Goal: Task Accomplishment & Management: Complete application form

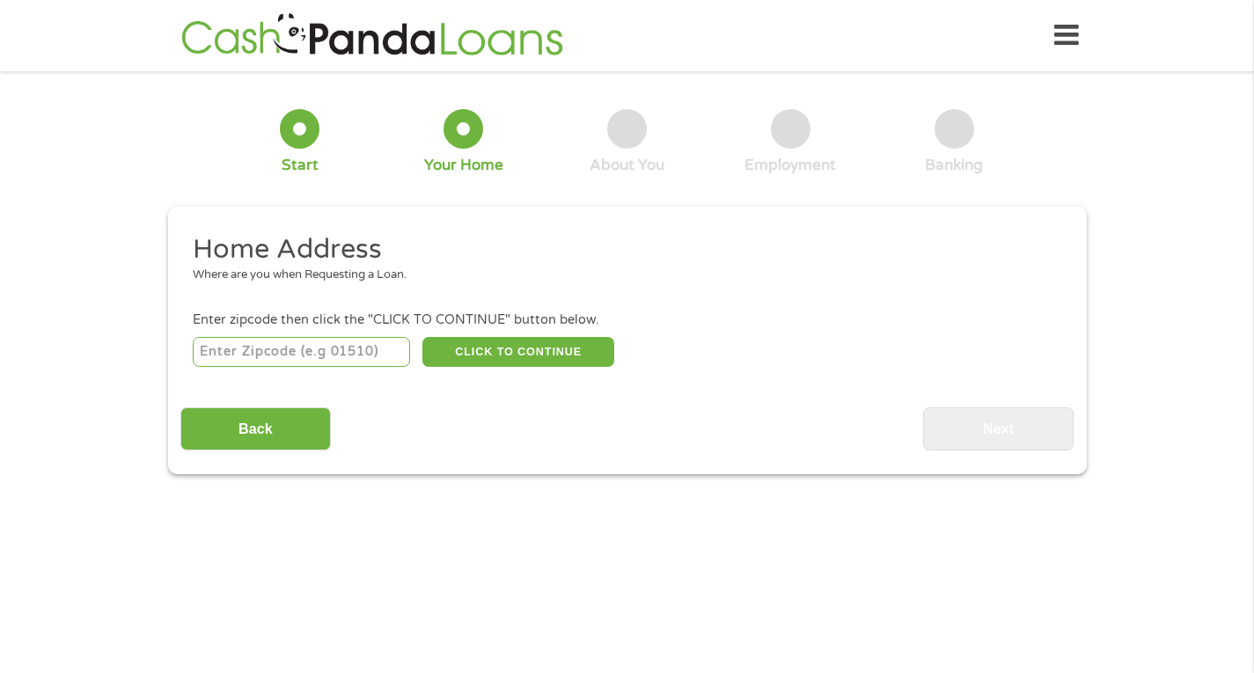
click at [220, 347] on input "number" at bounding box center [301, 352] width 217 height 30
type input "61410"
click at [523, 344] on button "CLICK TO CONTINUE" at bounding box center [519, 352] width 192 height 30
type input "61410"
type input "[GEOGRAPHIC_DATA]"
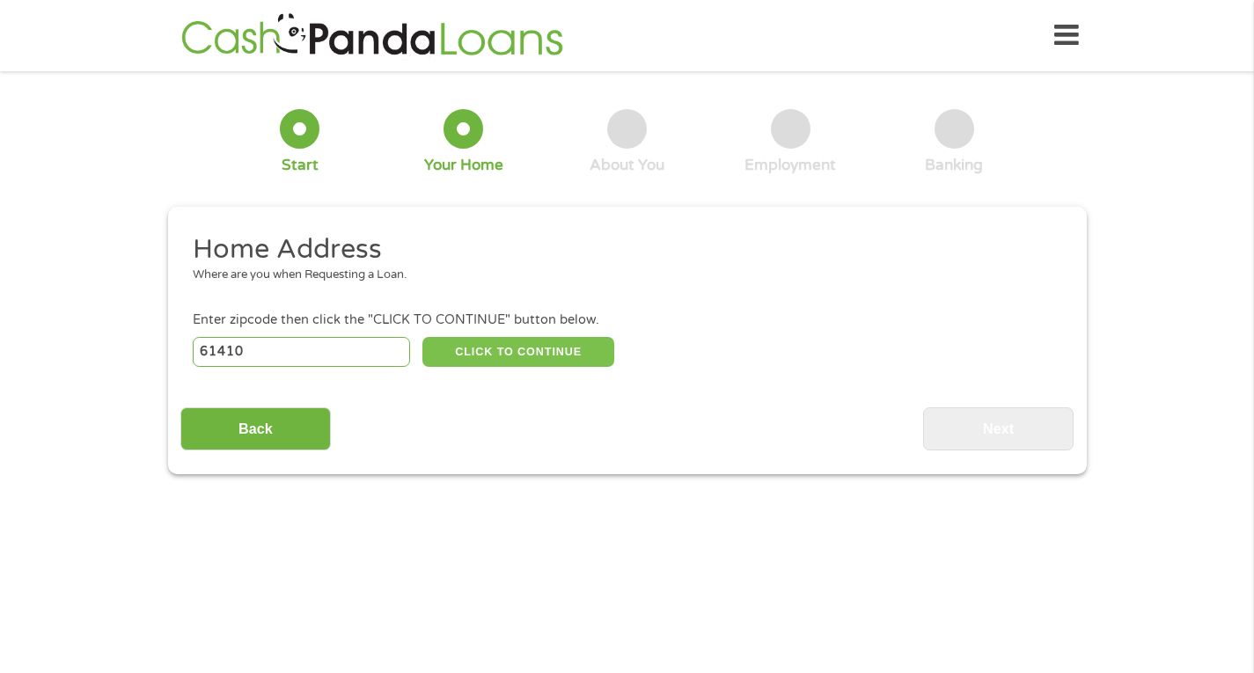
select select "[US_STATE]"
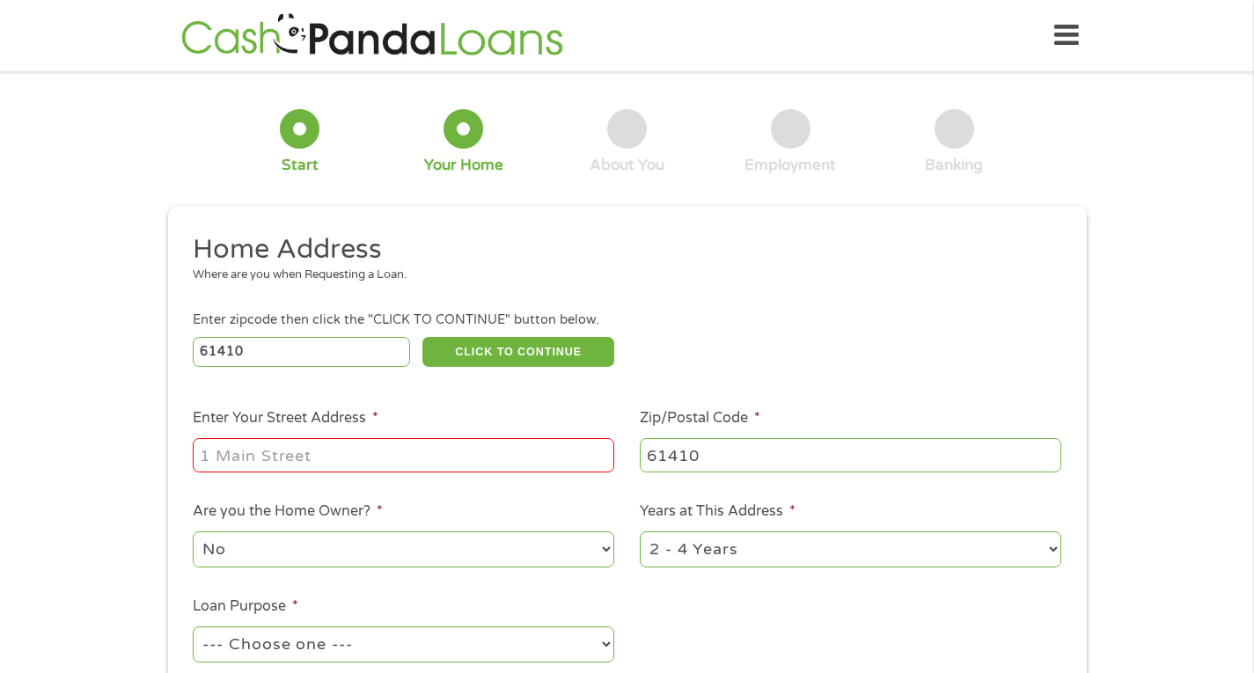
click at [237, 459] on input "Enter Your Street Address *" at bounding box center [404, 454] width 422 height 33
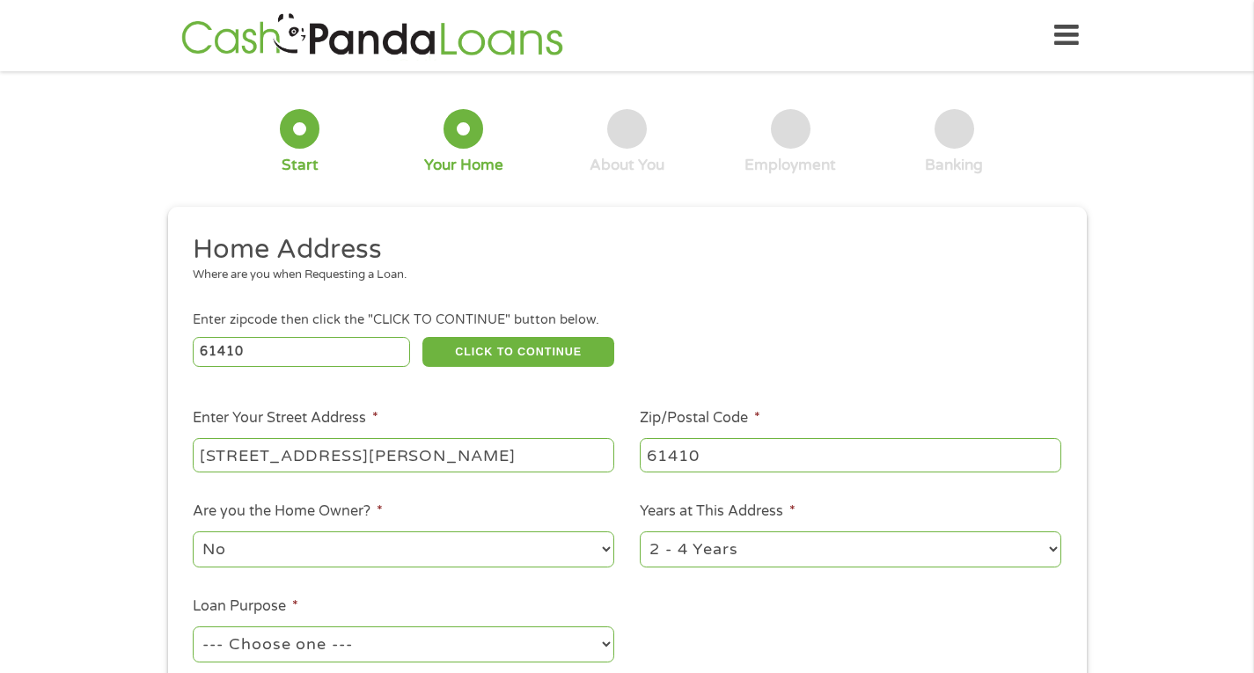
type input "[STREET_ADDRESS][PERSON_NAME]"
click at [1051, 549] on select "1 Year or less 1 - 2 Years 2 - 4 Years Over 4 Years" at bounding box center [851, 550] width 422 height 36
select select "24months"
click at [640, 532] on select "1 Year or less 1 - 2 Years 2 - 4 Years Over 4 Years" at bounding box center [851, 550] width 422 height 36
click at [608, 643] on select "--- Choose one --- Pay Bills Debt Consolidation Home Improvement Major Purchase…" at bounding box center [404, 645] width 422 height 36
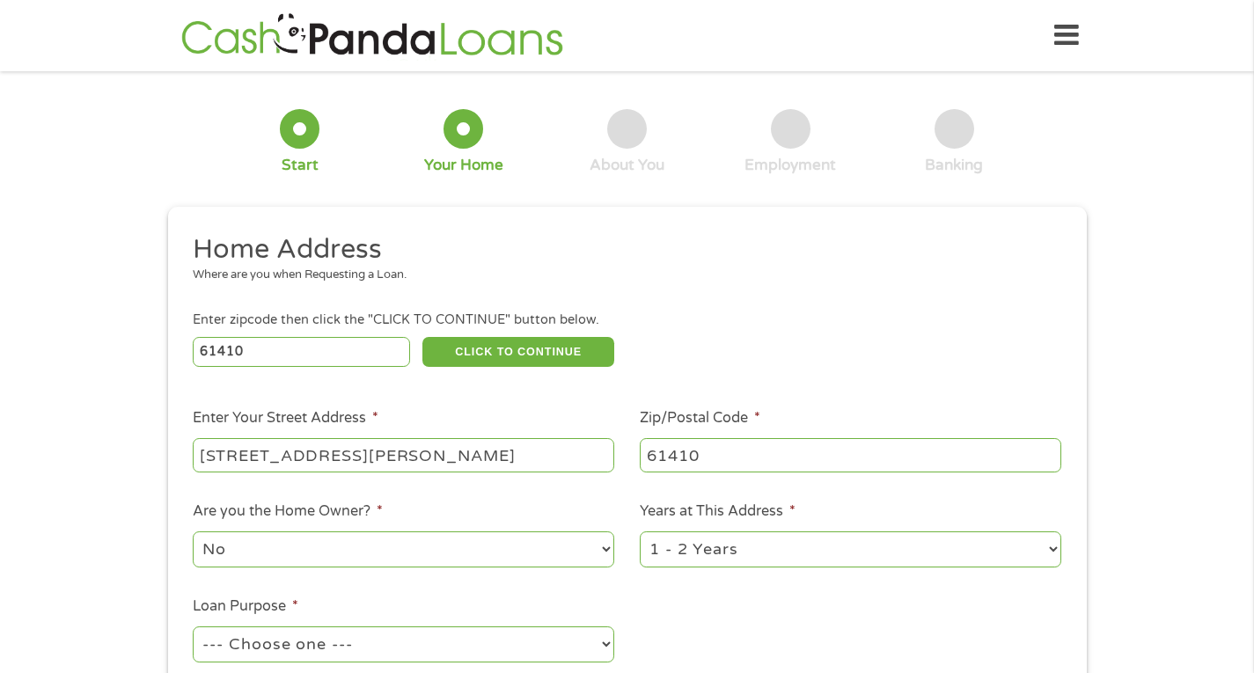
select select "medicalexpenses"
click at [193, 627] on select "--- Choose one --- Pay Bills Debt Consolidation Home Improvement Major Purchase…" at bounding box center [404, 645] width 422 height 36
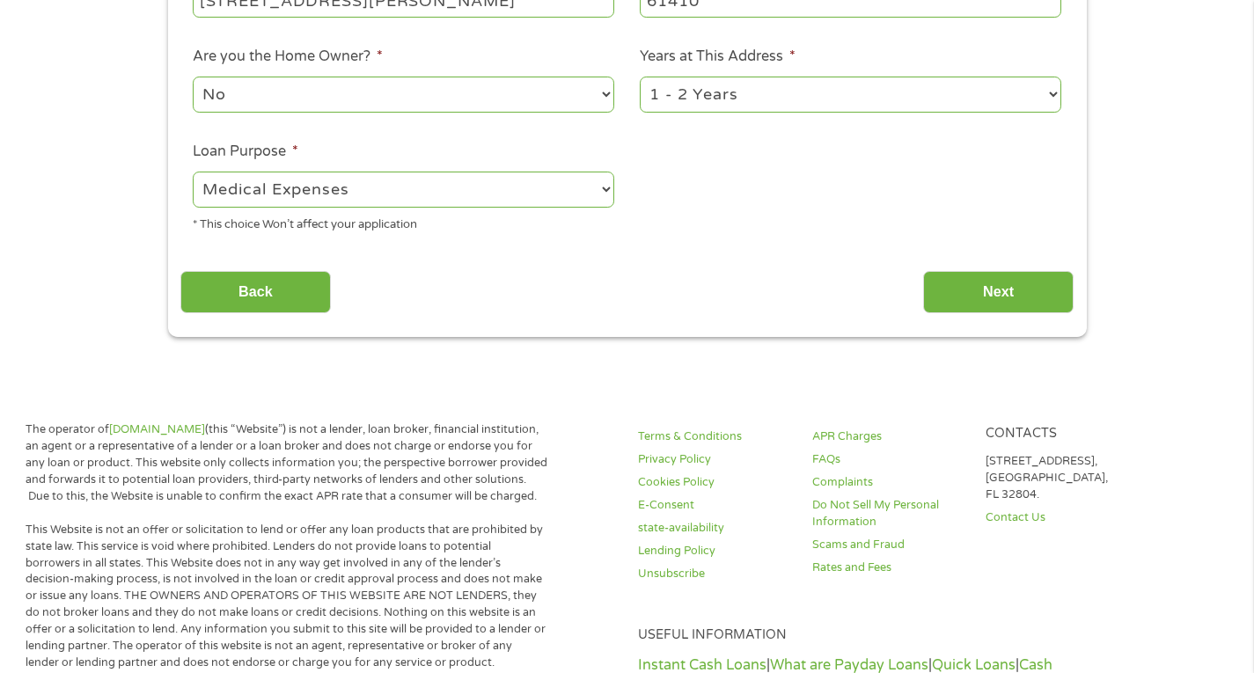
scroll to position [494, 0]
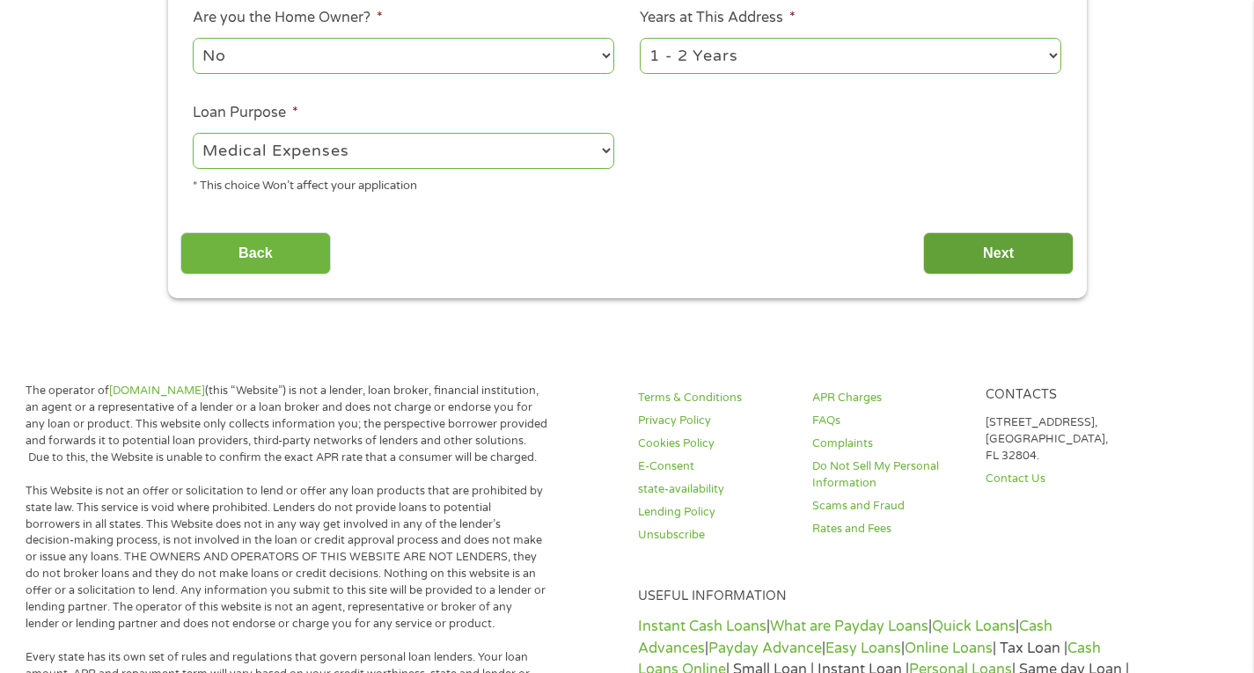
click at [1010, 252] on input "Next" at bounding box center [998, 253] width 151 height 43
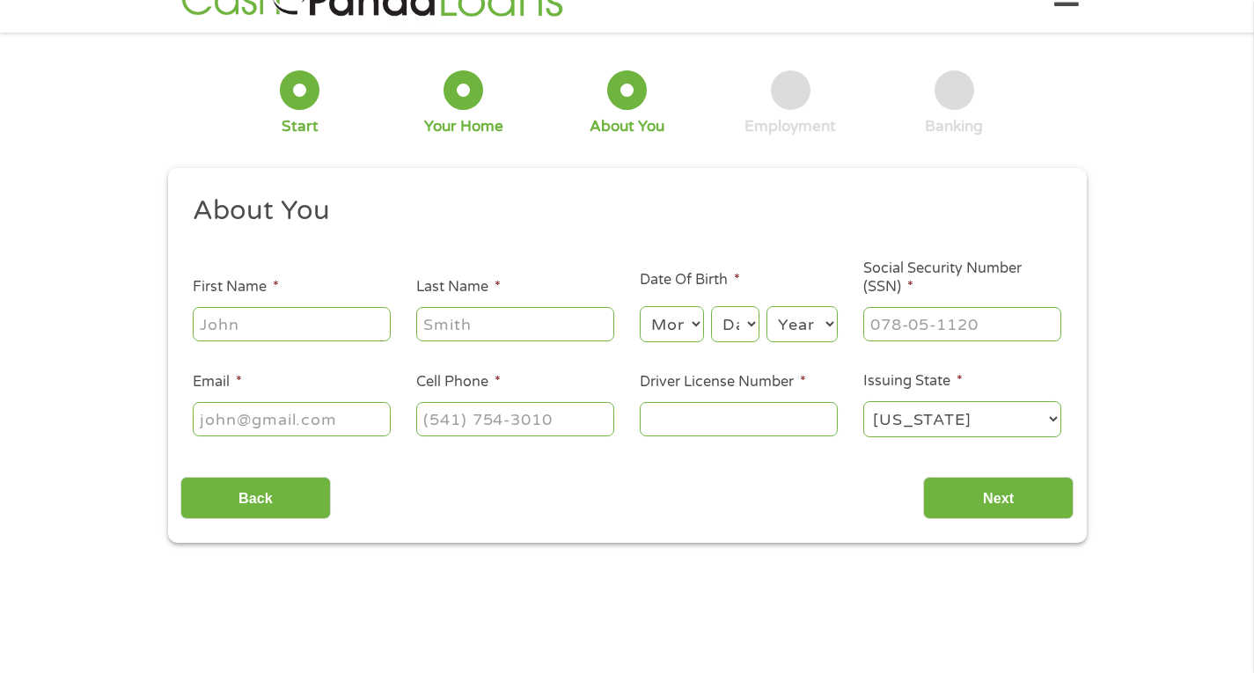
scroll to position [0, 0]
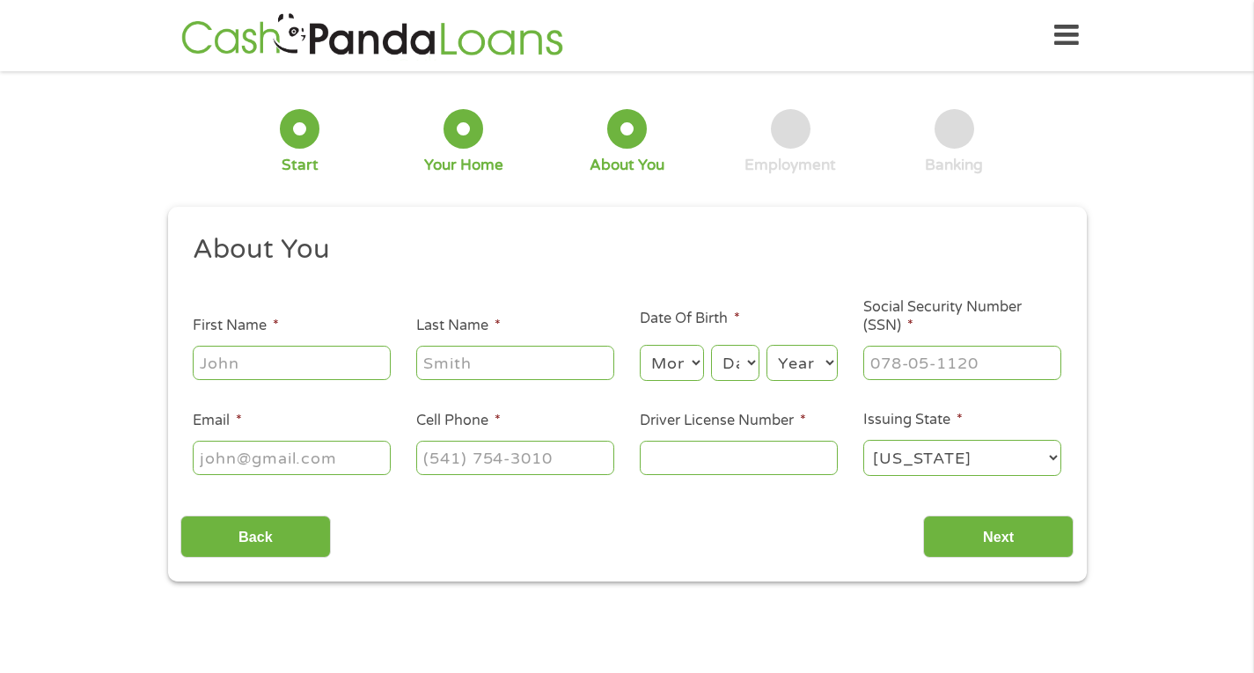
click at [223, 358] on input "First Name *" at bounding box center [292, 362] width 198 height 33
type input "[PERSON_NAME]"
click at [470, 370] on input "Last Name *" at bounding box center [515, 362] width 198 height 33
type input "[PERSON_NAME]"
click at [697, 361] on select "Month 1 2 3 4 5 6 7 8 9 10 11 12" at bounding box center [672, 363] width 64 height 36
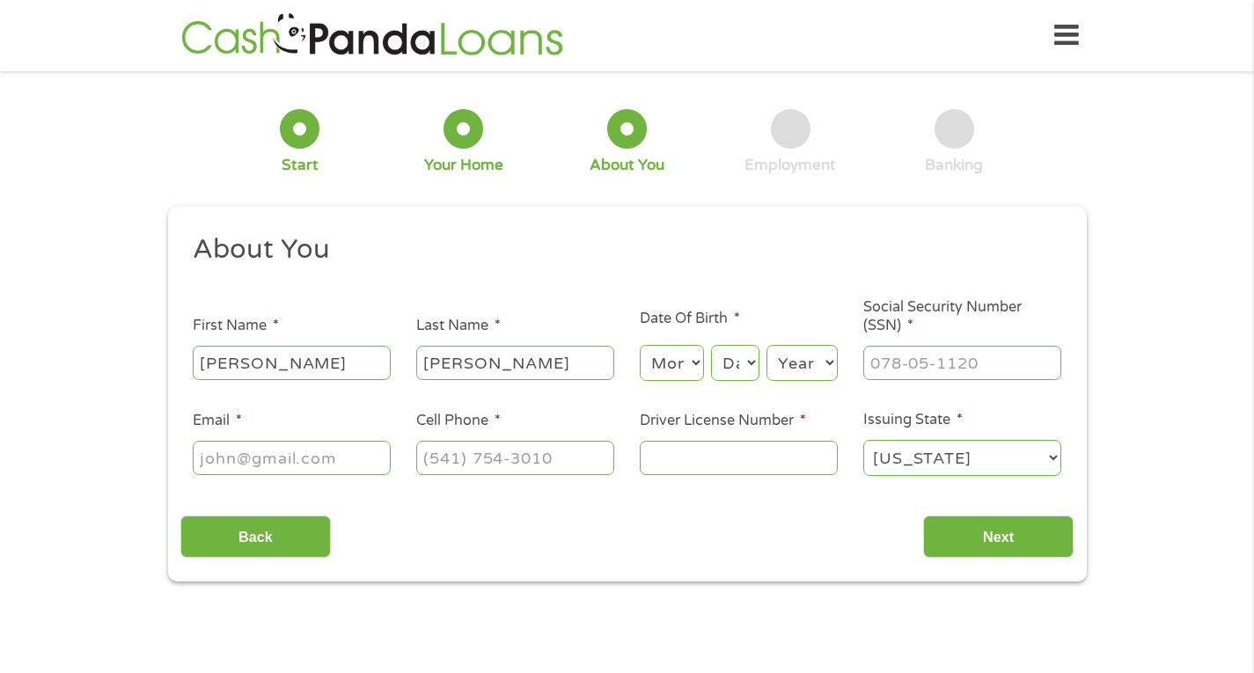
select select "5"
click at [640, 345] on select "Month 1 2 3 4 5 6 7 8 9 10 11 12" at bounding box center [672, 363] width 64 height 36
click at [694, 156] on div "3 About You" at bounding box center [628, 142] width 164 height 66
click at [754, 360] on select "Day 1 2 3 4 5 6 7 8 9 10 11 12 13 14 15 16 17 18 19 20 21 22 23 24 25 26 27 28 …" at bounding box center [735, 363] width 48 height 36
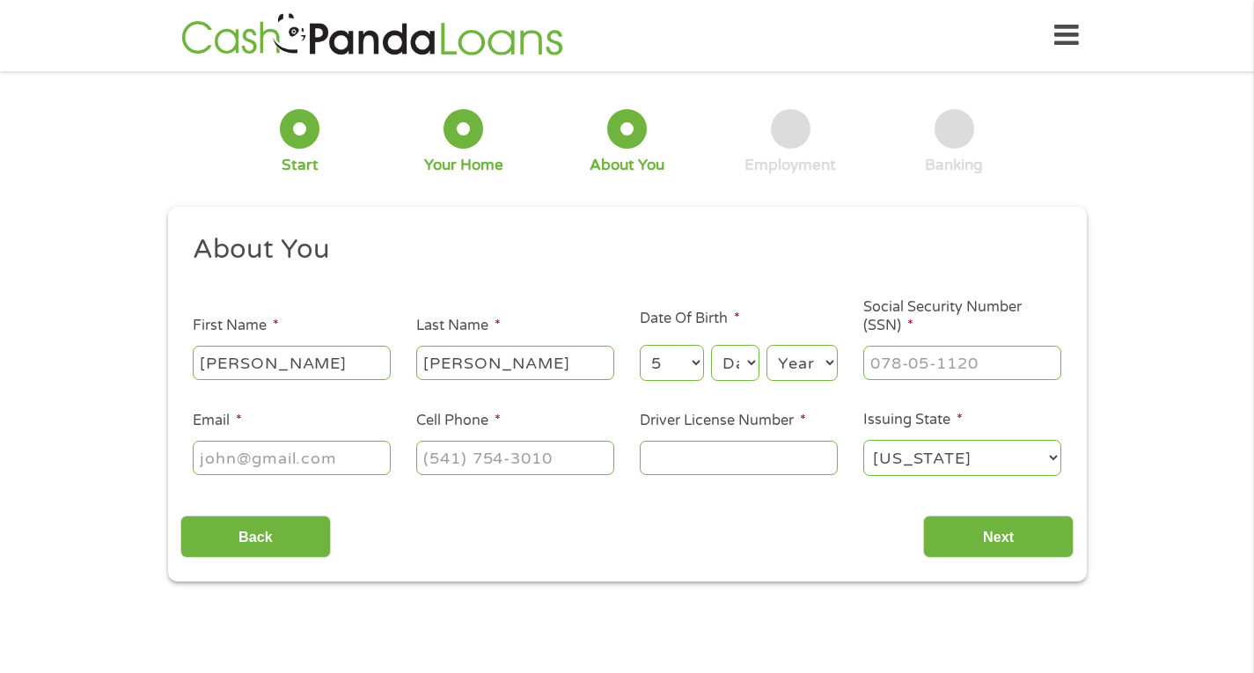
select select "21"
click at [711, 345] on select "Day 1 2 3 4 5 6 7 8 9 10 11 12 13 14 15 16 17 18 19 20 21 22 23 24 25 26 27 28 …" at bounding box center [735, 363] width 48 height 36
click at [831, 356] on select "Year [DATE] 2006 2005 2004 2003 2002 2001 2000 1999 1998 1997 1996 1995 1994 19…" at bounding box center [802, 363] width 71 height 36
select select "1951"
click at [767, 345] on select "Year [DATE] 2006 2005 2004 2003 2002 2001 2000 1999 1998 1997 1996 1995 1994 19…" at bounding box center [802, 363] width 71 height 36
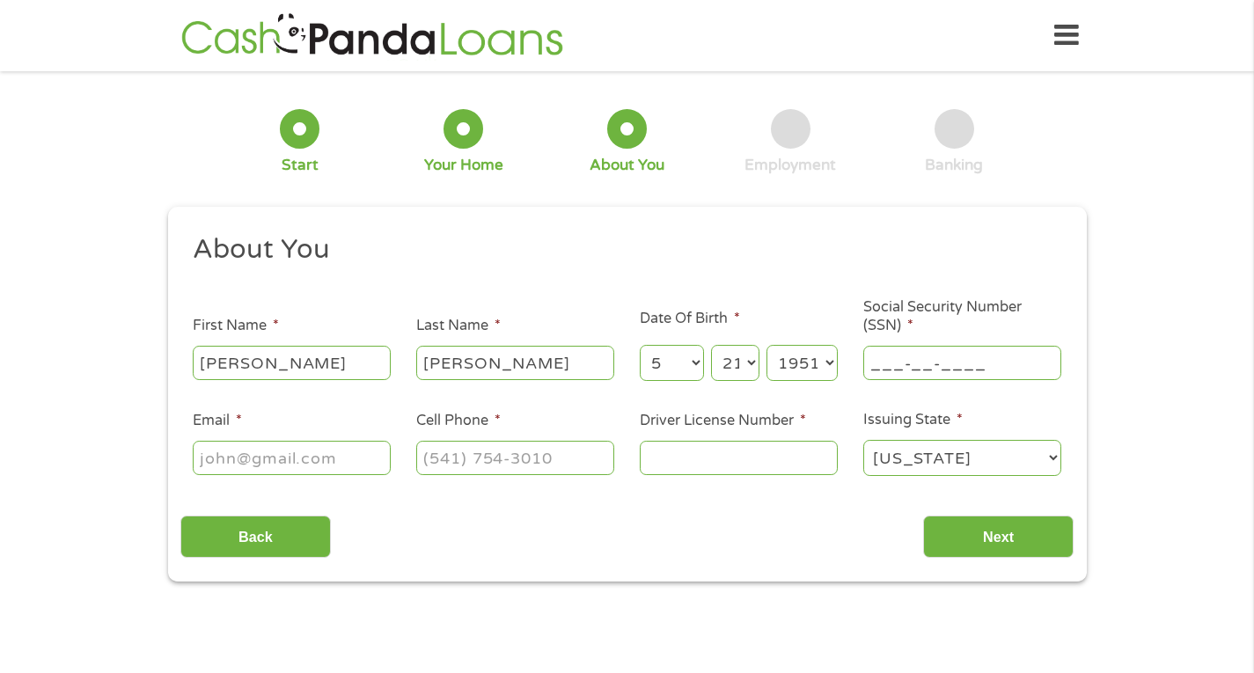
click at [908, 359] on input "___-__-____" at bounding box center [962, 362] width 198 height 33
type input "324-46-6004"
click at [239, 456] on input "Email *" at bounding box center [292, 457] width 198 height 33
type input "[EMAIL_ADDRESS][DOMAIN_NAME]"
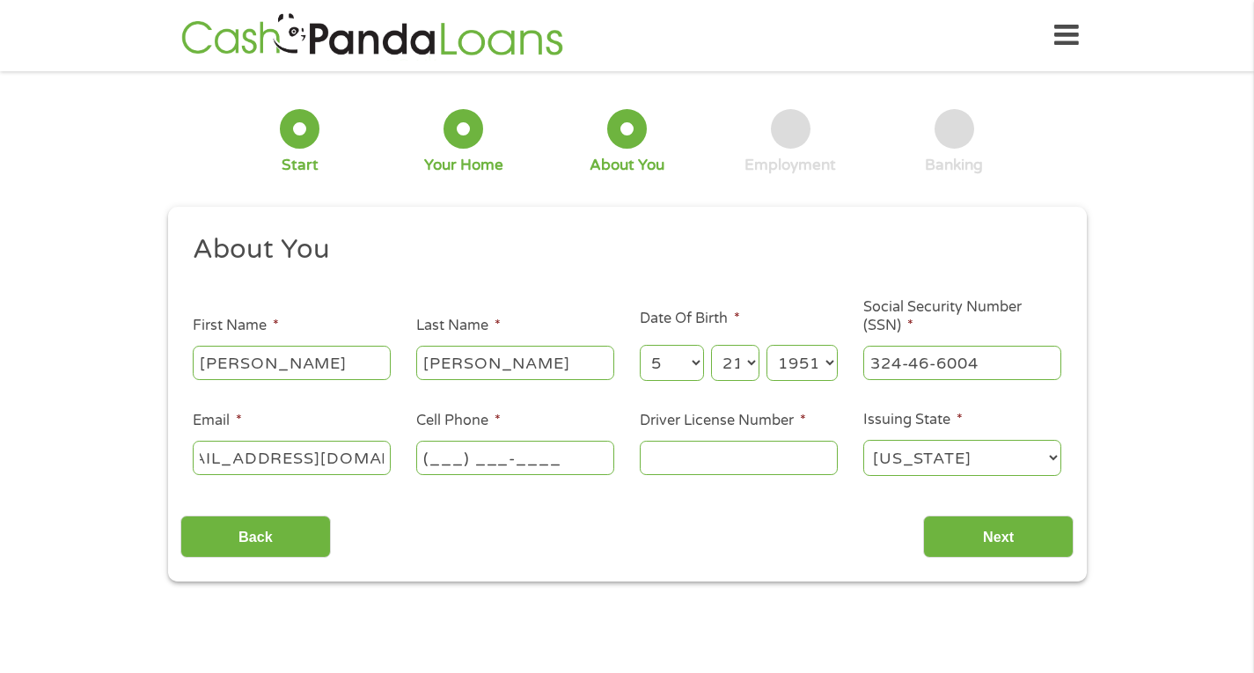
scroll to position [0, 0]
click at [447, 467] on input "(___) ___-____" at bounding box center [515, 457] width 198 height 33
type input "[PHONE_NUMBER]"
click at [665, 457] on input "Driver License Number *" at bounding box center [739, 457] width 198 height 33
type input "L5205215169008"
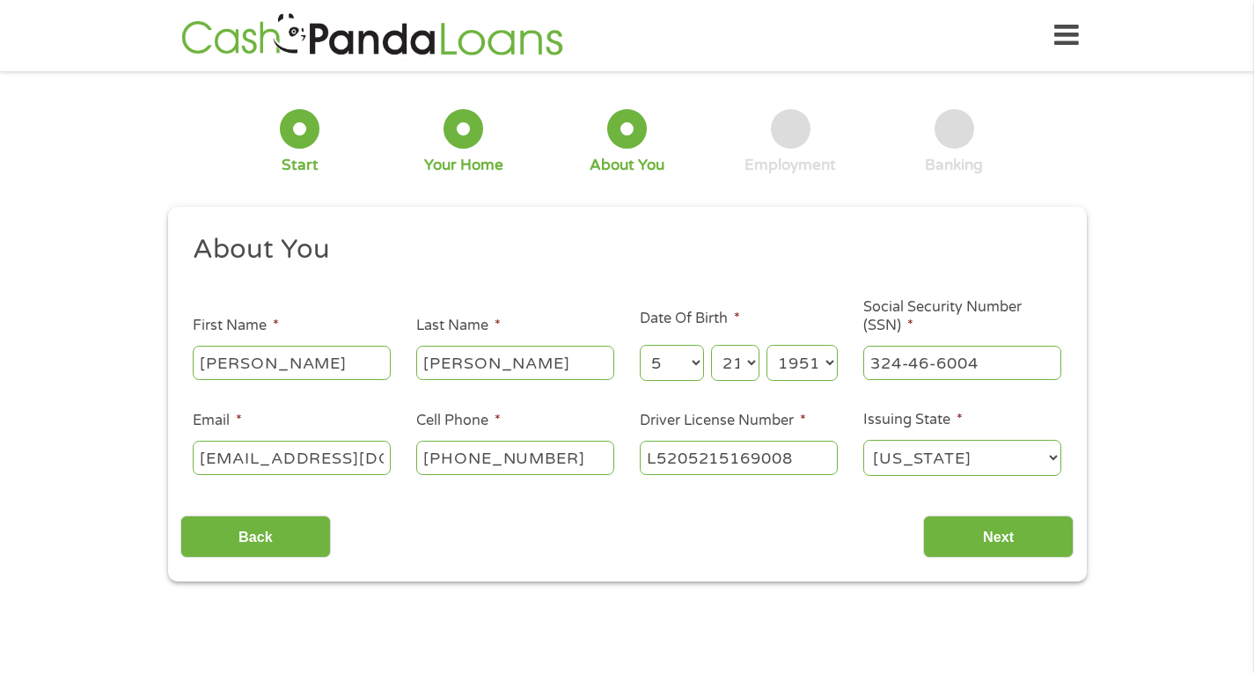
click at [1058, 459] on select "[US_STATE] [US_STATE] [US_STATE] [US_STATE] [US_STATE] [US_STATE] [US_STATE] [U…" at bounding box center [962, 458] width 198 height 36
select select "[US_STATE]"
click at [863, 440] on select "[US_STATE] [US_STATE] [US_STATE] [US_STATE] [US_STATE] [US_STATE] [US_STATE] [U…" at bounding box center [962, 458] width 198 height 36
click at [994, 527] on input "Next" at bounding box center [998, 537] width 151 height 43
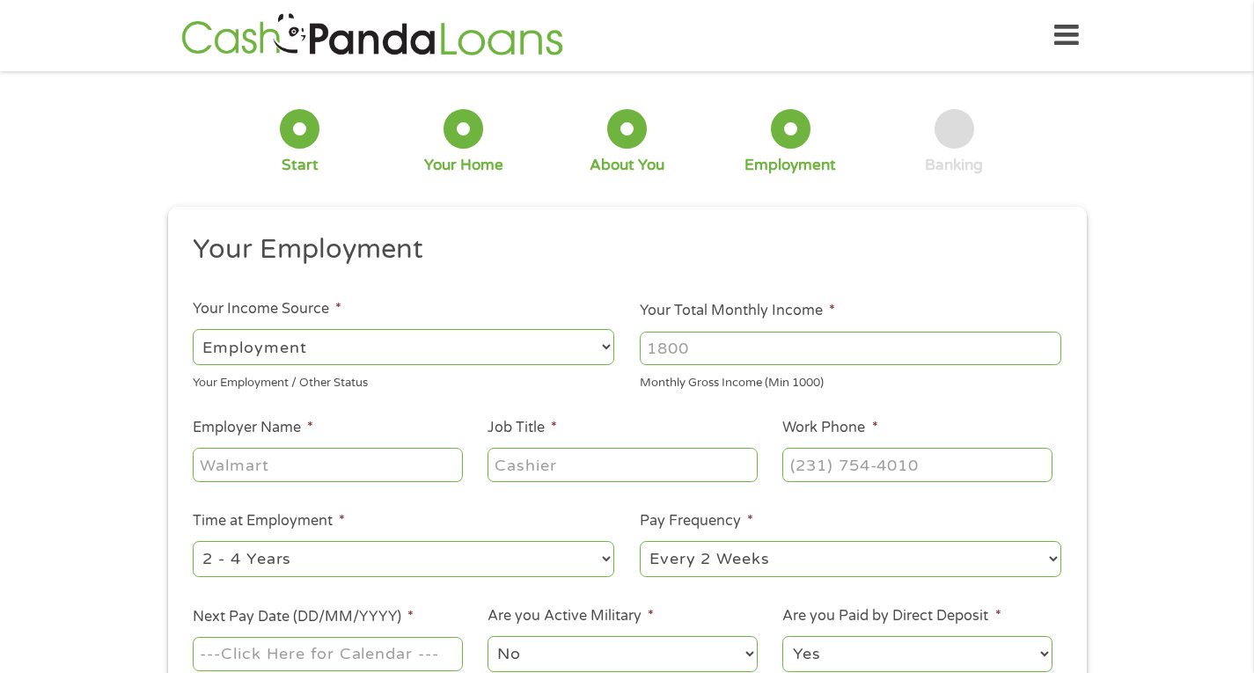
scroll to position [7, 7]
click at [606, 346] on select "--- Choose one --- Employment [DEMOGRAPHIC_DATA] Benefits" at bounding box center [404, 347] width 422 height 36
select select "benefits"
click at [193, 329] on select "--- Choose one --- Employment [DEMOGRAPHIC_DATA] Benefits" at bounding box center [404, 347] width 422 height 36
type input "Other"
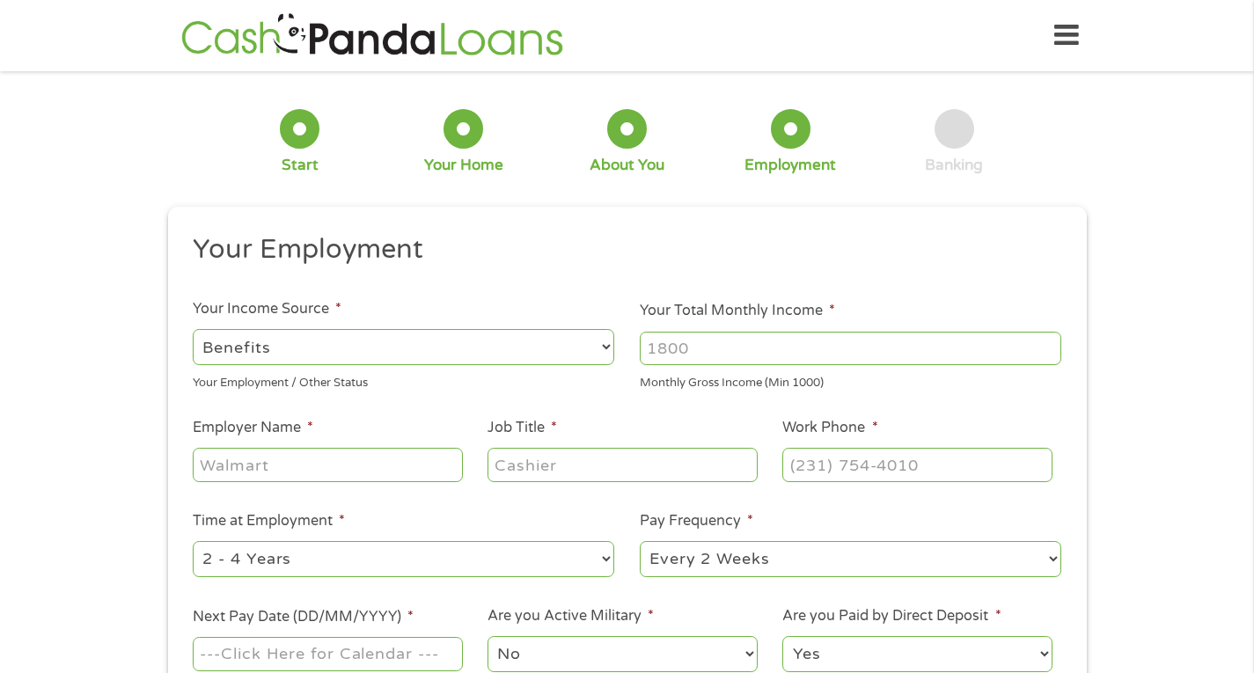
type input "[PHONE_NUMBER]"
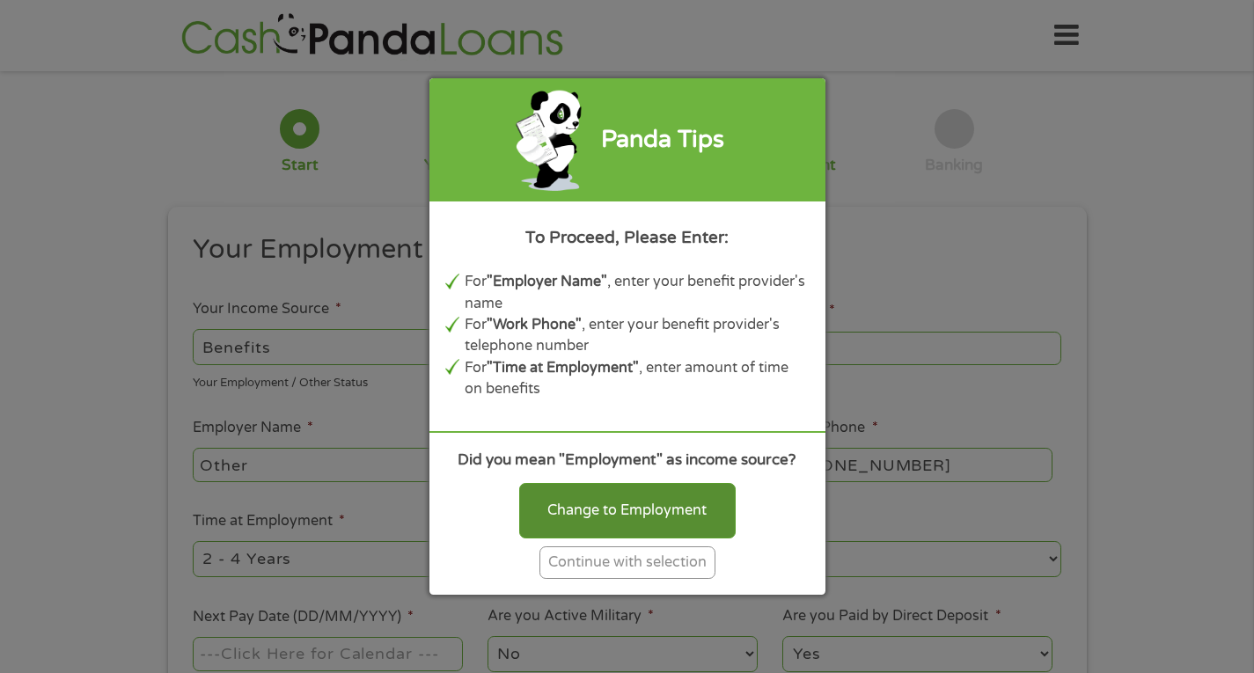
click at [649, 513] on div "Change to Employment" at bounding box center [627, 510] width 217 height 55
select select "fullTime"
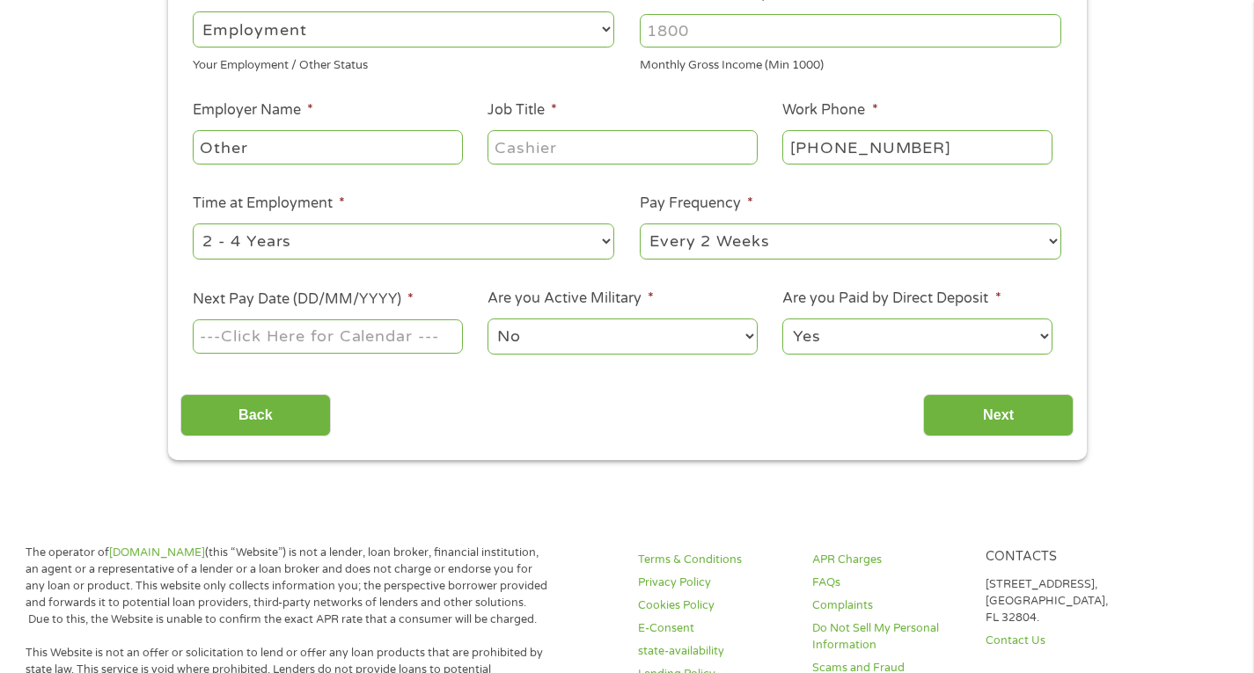
scroll to position [315, 0]
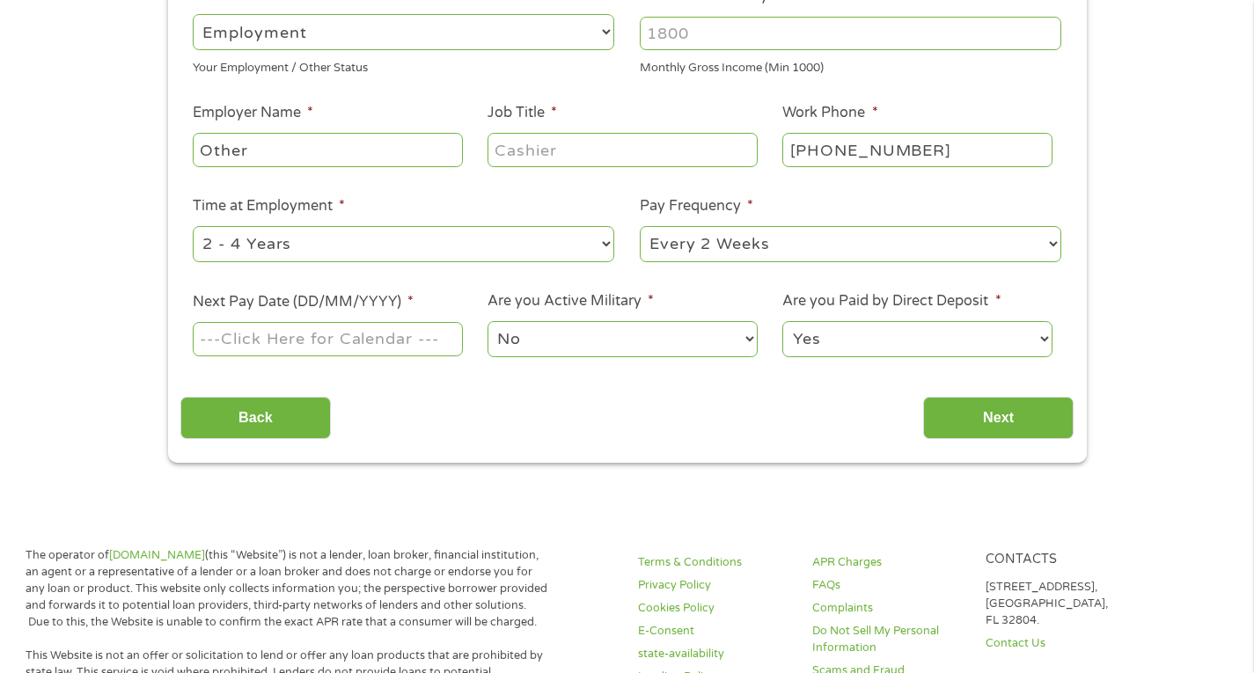
click at [606, 240] on select "--- Choose one --- 1 Year or less 1 - 2 Years 2 - 4 Years Over 4 Years" at bounding box center [404, 244] width 422 height 36
select select "60months"
click at [193, 226] on select "--- Choose one --- 1 Year or less 1 - 2 Years 2 - 4 Years Over 4 Years" at bounding box center [404, 244] width 422 height 36
click at [1053, 239] on select "--- Choose one --- Every 2 Weeks Every Week Monthly Semi-Monthly" at bounding box center [851, 244] width 422 height 36
select select "monthly"
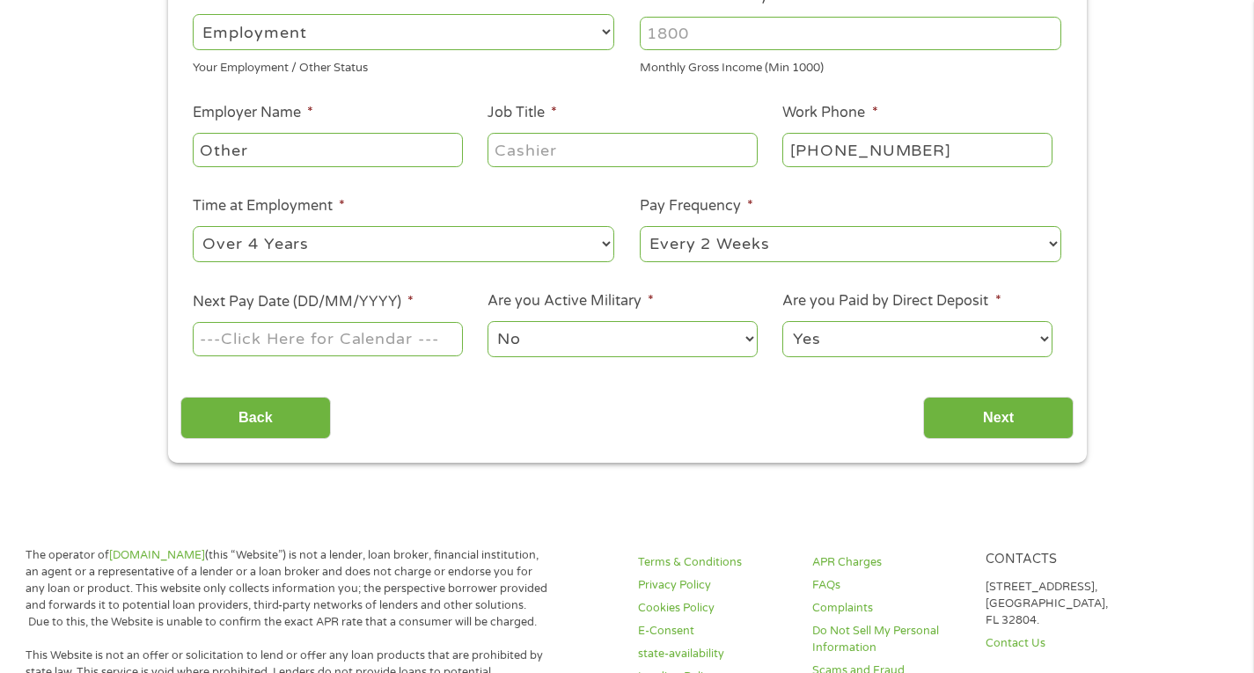
click at [640, 226] on select "--- Choose one --- Every 2 Weeks Every Week Monthly Semi-Monthly" at bounding box center [851, 244] width 422 height 36
click at [364, 342] on input "Next Pay Date (DD/MM/YYYY) *" at bounding box center [327, 338] width 269 height 33
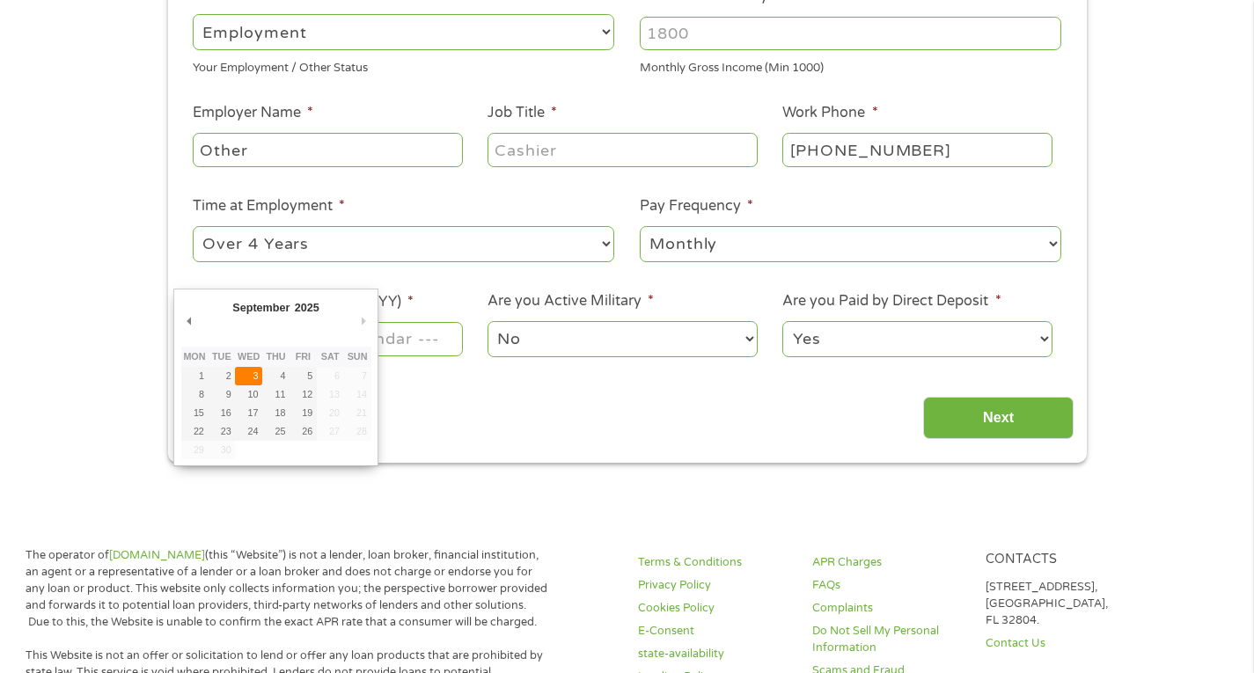
type input "[DATE]"
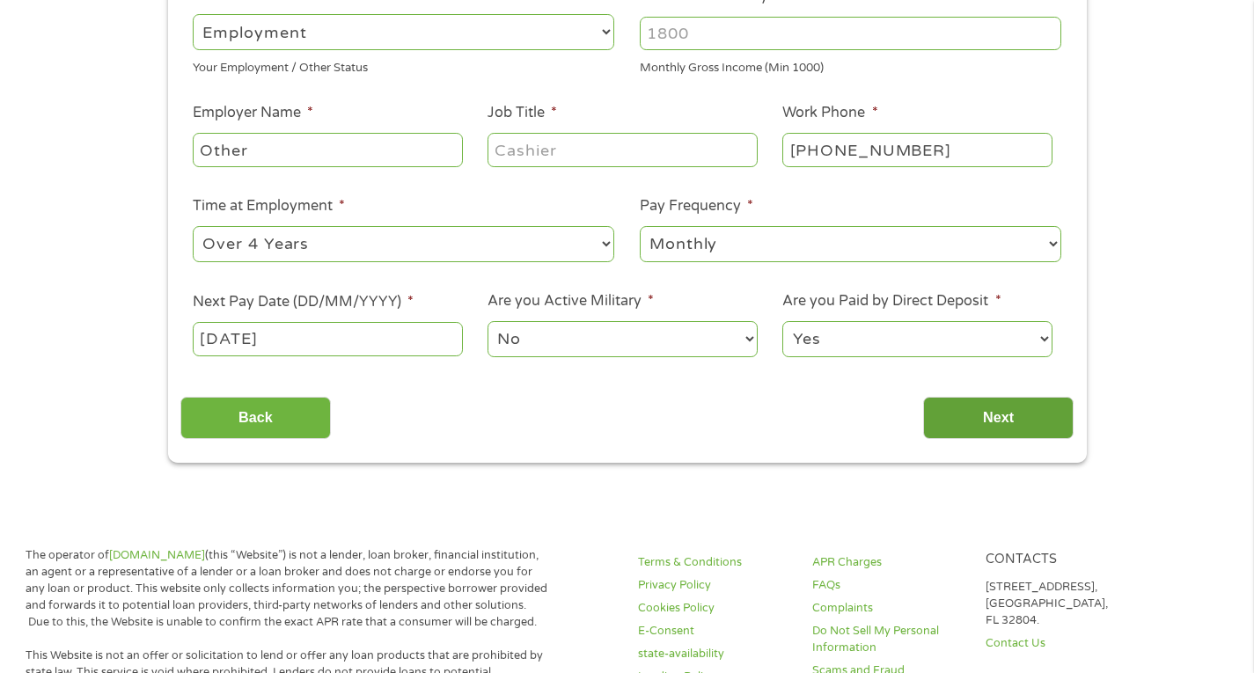
click at [1001, 419] on input "Next" at bounding box center [998, 418] width 151 height 43
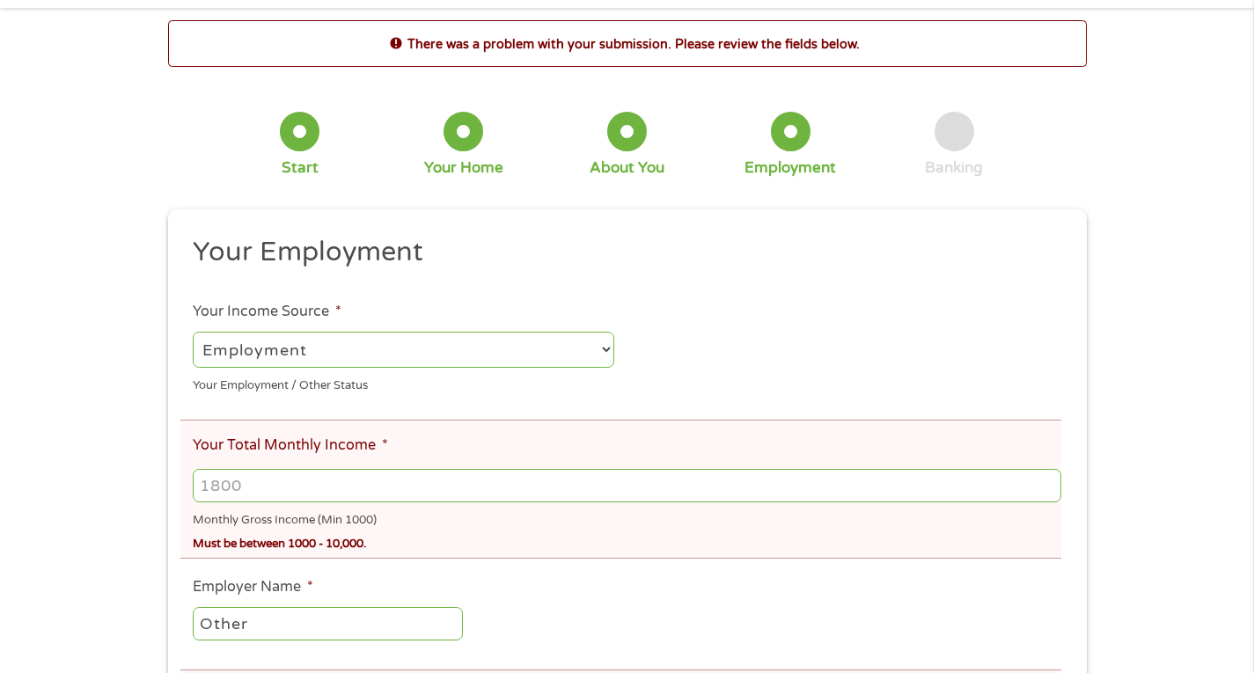
scroll to position [0, 0]
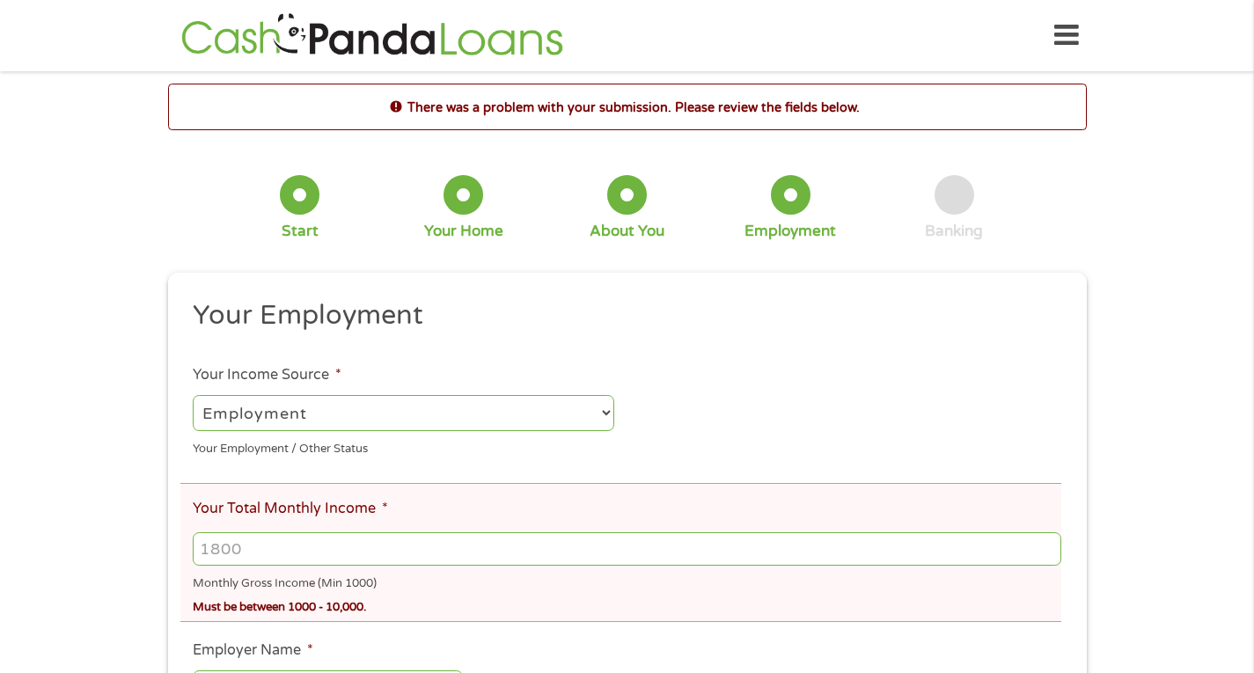
drag, startPoint x: 263, startPoint y: 550, endPoint x: 194, endPoint y: 547, distance: 69.6
click at [195, 541] on input "Your Total Monthly Income *" at bounding box center [627, 549] width 868 height 33
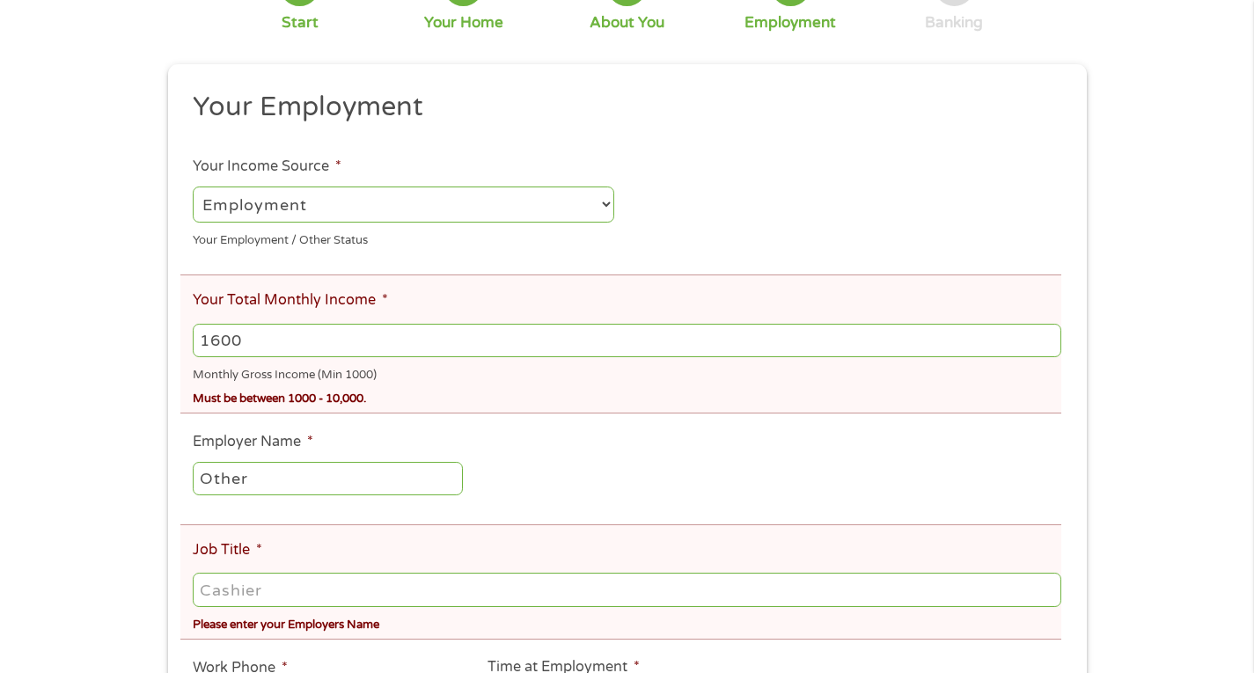
scroll to position [212, 0]
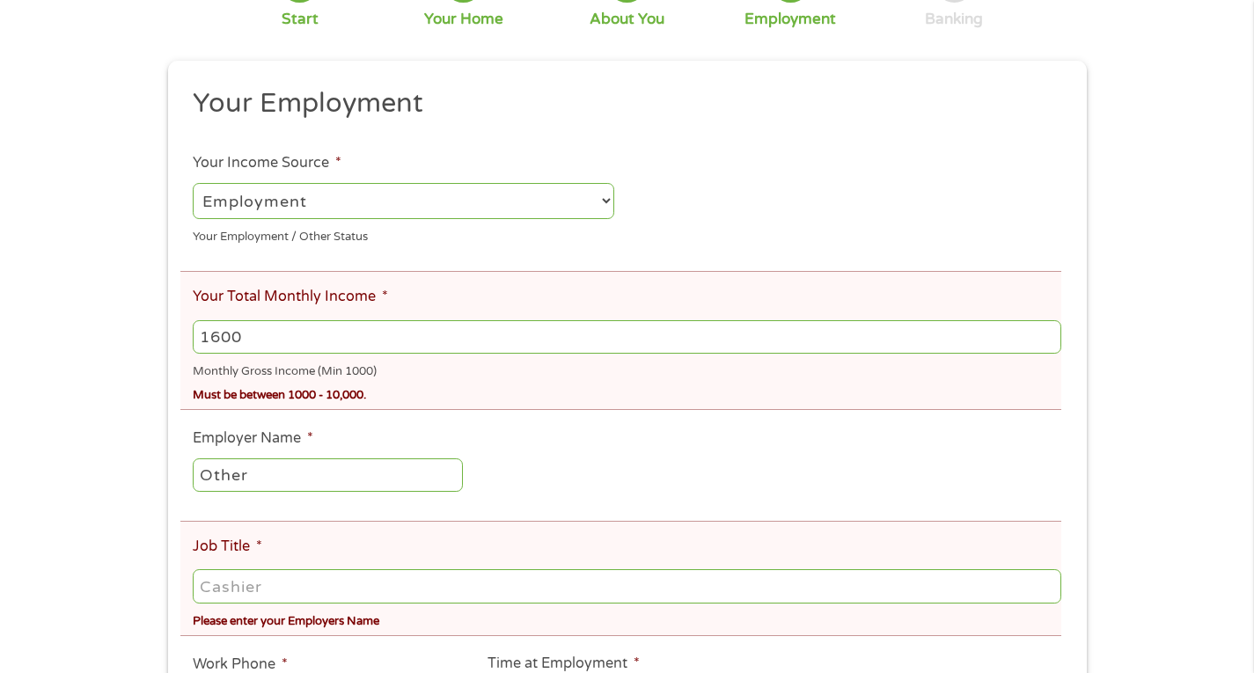
type input "1600"
click at [210, 473] on input "Other" at bounding box center [327, 475] width 269 height 33
type input "ther"
drag, startPoint x: 243, startPoint y: 480, endPoint x: 188, endPoint y: 467, distance: 55.9
click at [188, 467] on li "Employer Name * ther" at bounding box center [327, 462] width 295 height 68
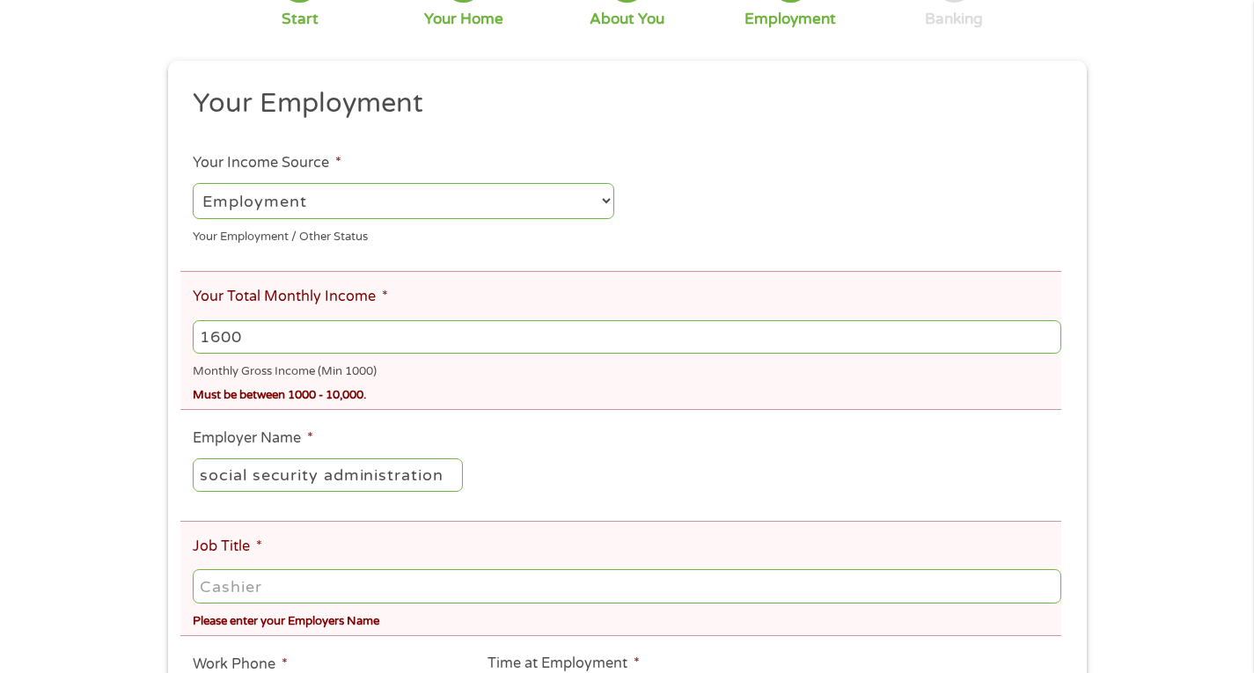
type input "social security administration"
click at [230, 592] on input "Job Title *" at bounding box center [627, 586] width 868 height 33
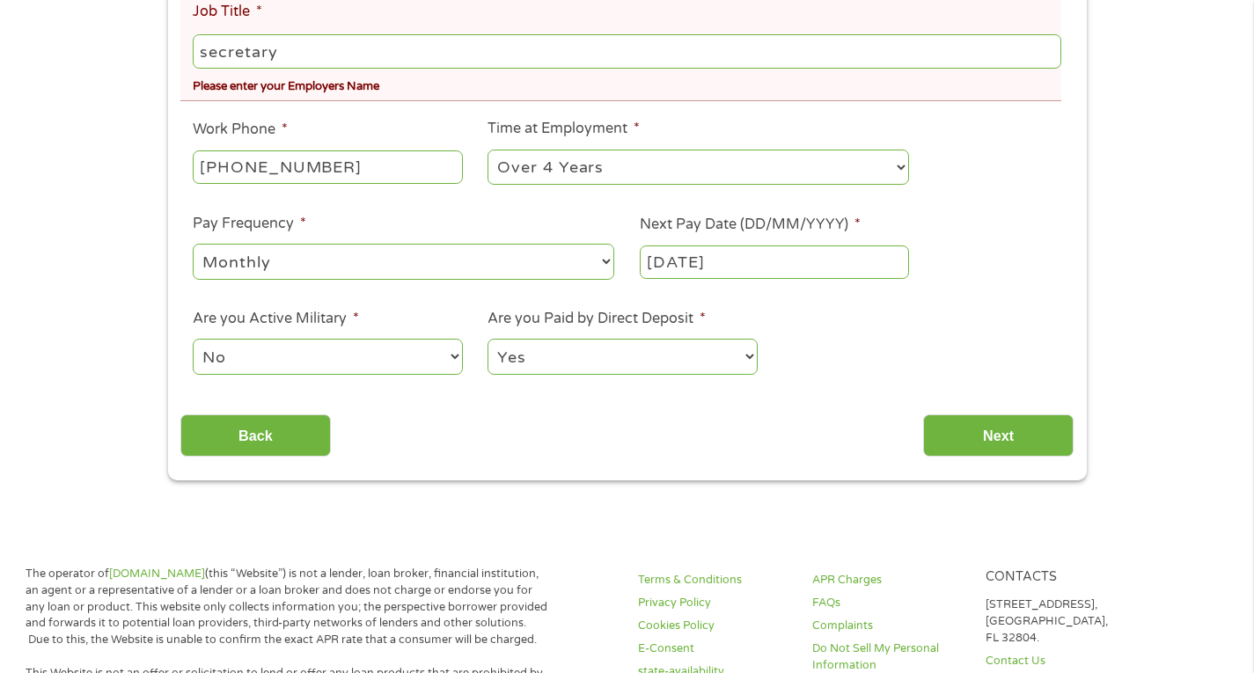
scroll to position [794, 0]
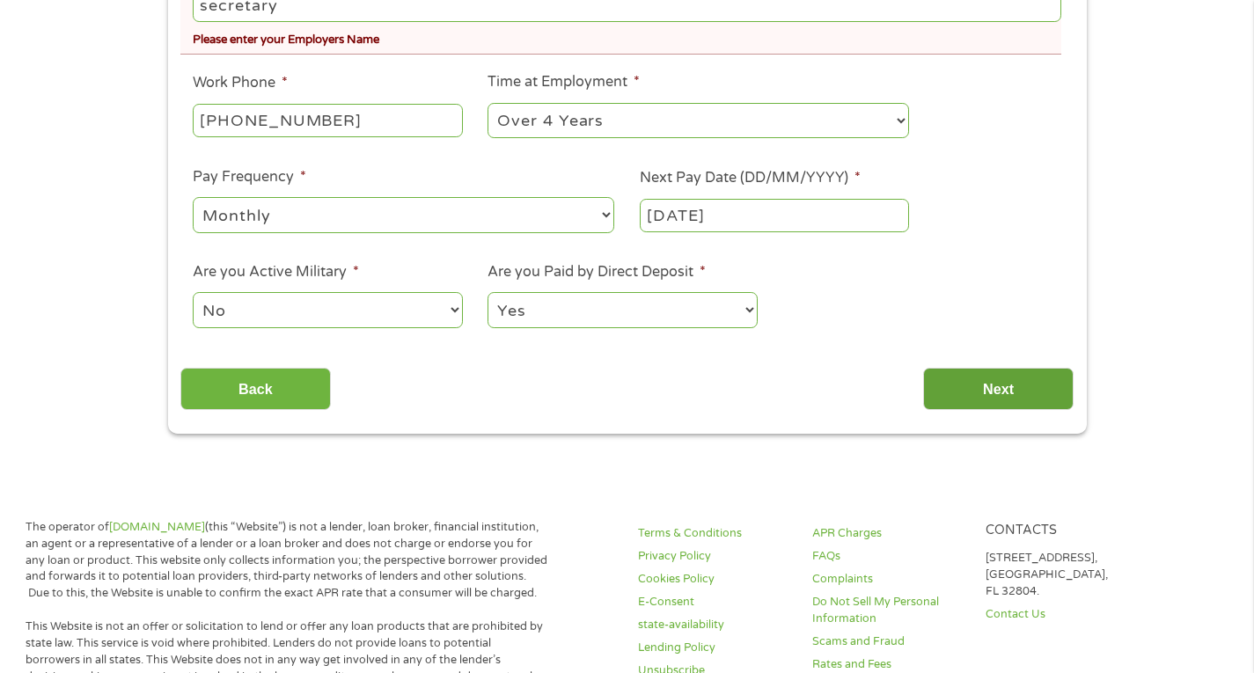
type input "secretary"
click at [1023, 387] on input "Next" at bounding box center [998, 389] width 151 height 43
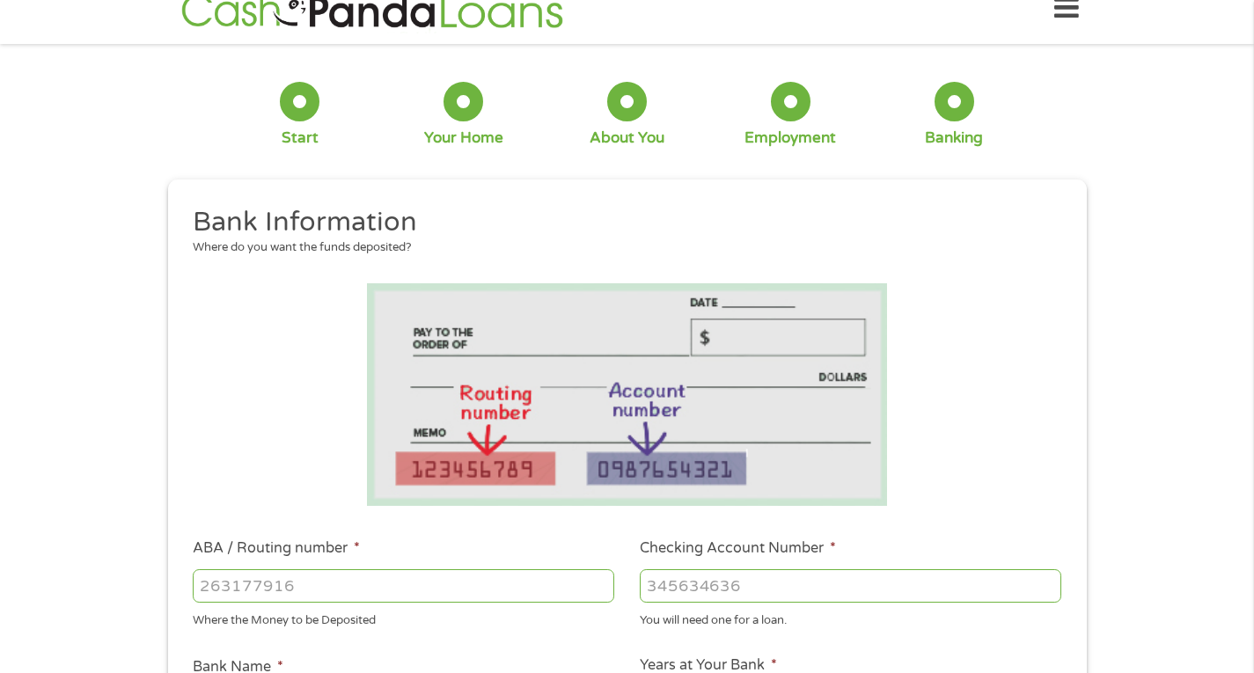
scroll to position [0, 0]
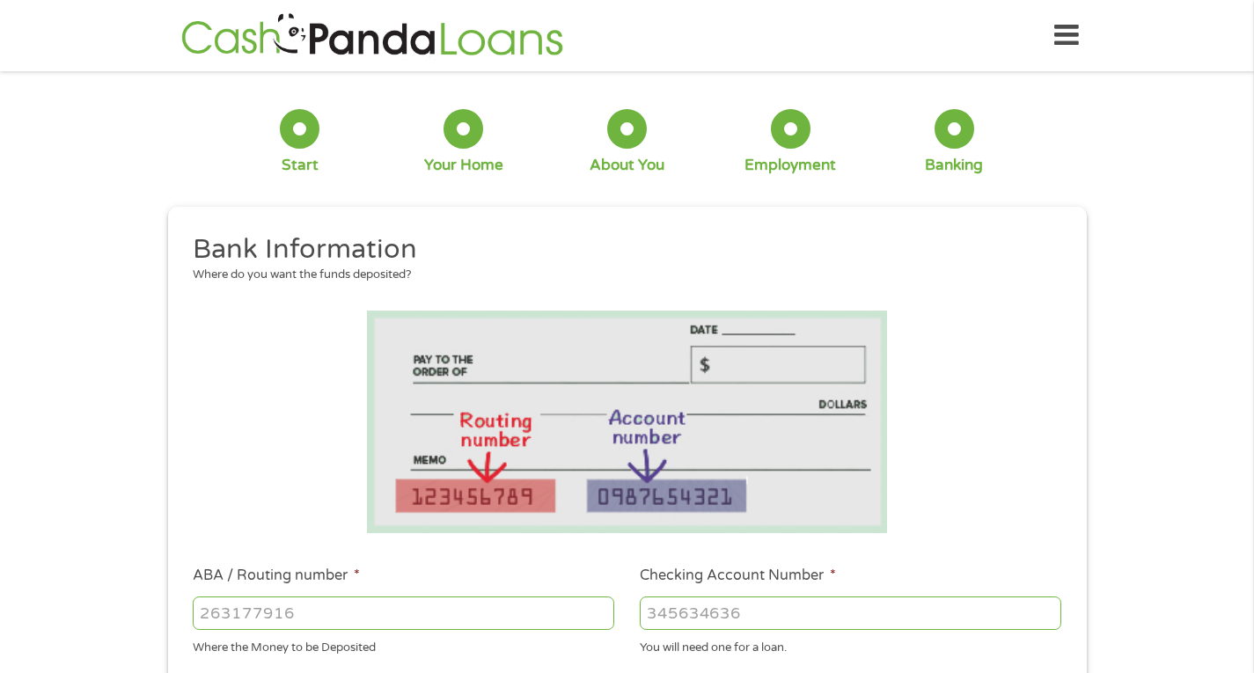
click at [214, 613] on input "ABA / Routing number *" at bounding box center [404, 613] width 422 height 33
type input "041215980"
type input "[PERSON_NAME] Bank"
type input "041215980"
click at [658, 610] on input "Checking Account Number *" at bounding box center [851, 613] width 422 height 33
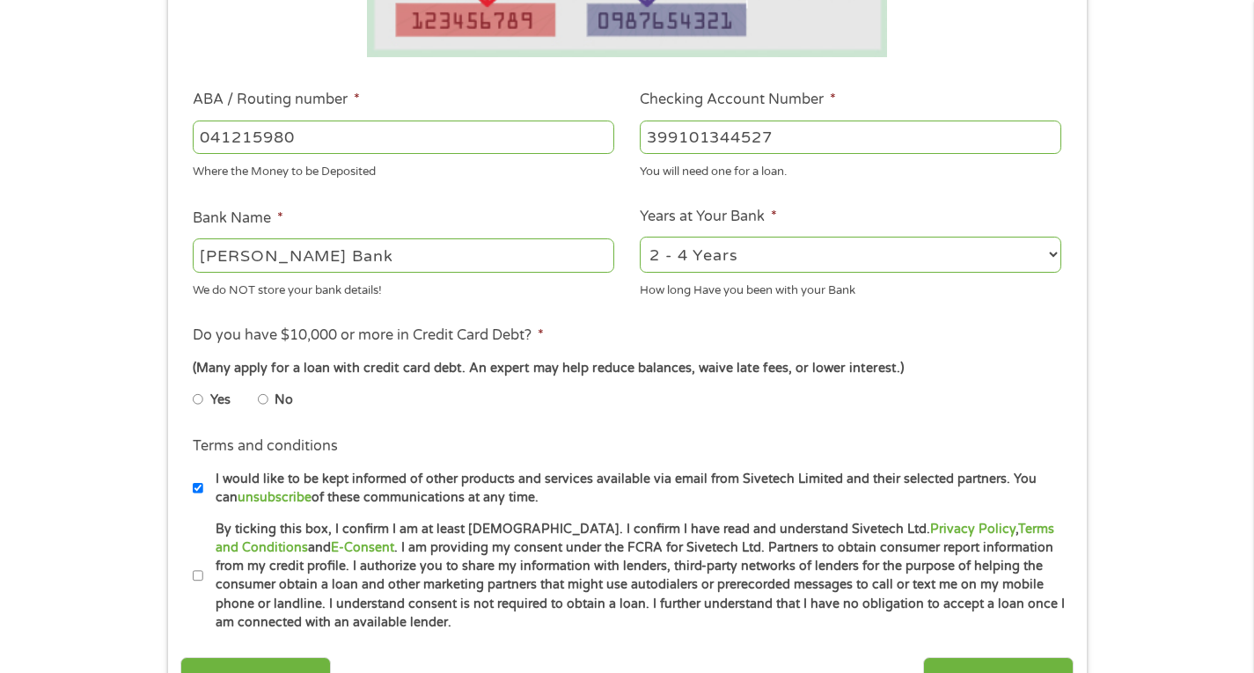
scroll to position [480, 0]
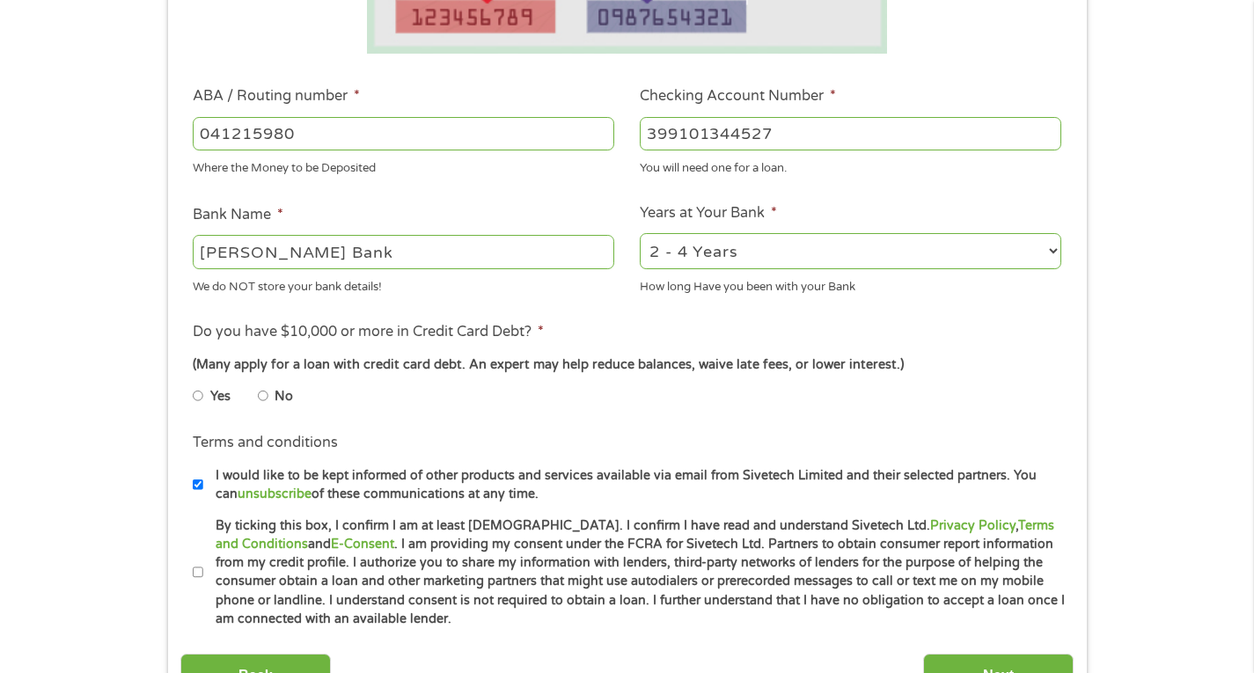
type input "399101344527"
click at [264, 396] on input "No" at bounding box center [263, 396] width 11 height 28
radio input "true"
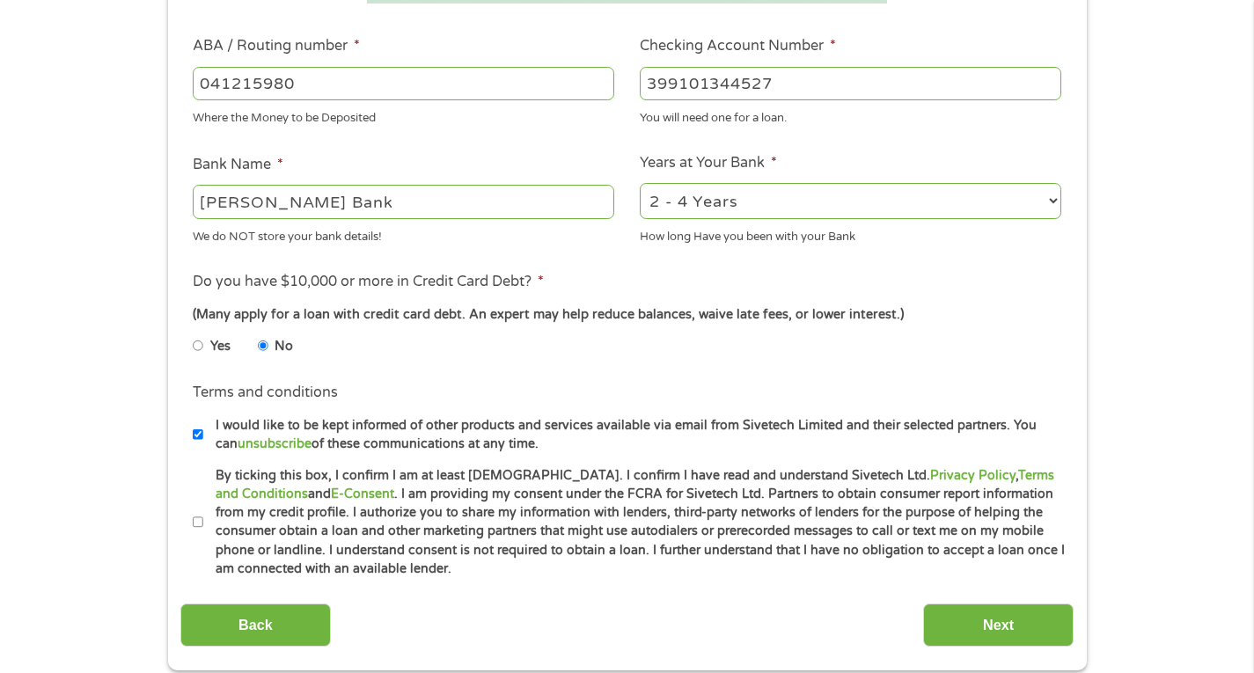
scroll to position [814, 0]
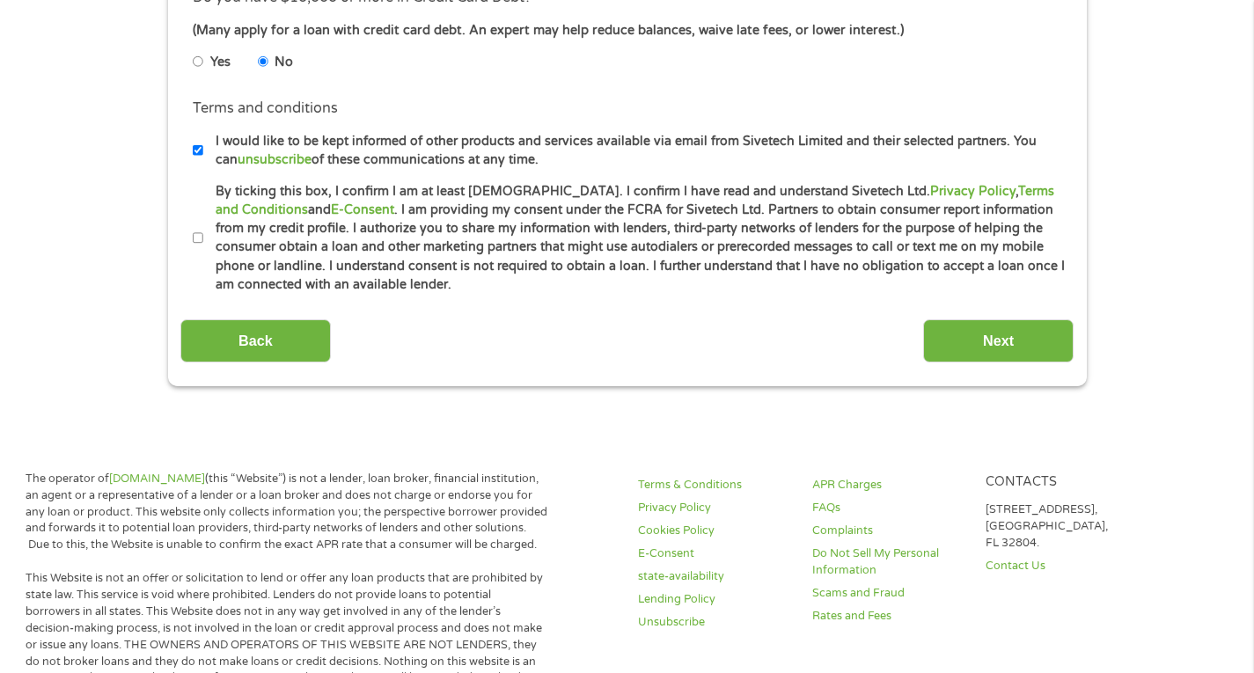
click at [202, 239] on input "By ticking this box, I confirm I am at least [DEMOGRAPHIC_DATA]. I confirm I ha…" at bounding box center [198, 238] width 11 height 28
checkbox input "true"
click at [999, 334] on input "Next" at bounding box center [998, 341] width 151 height 43
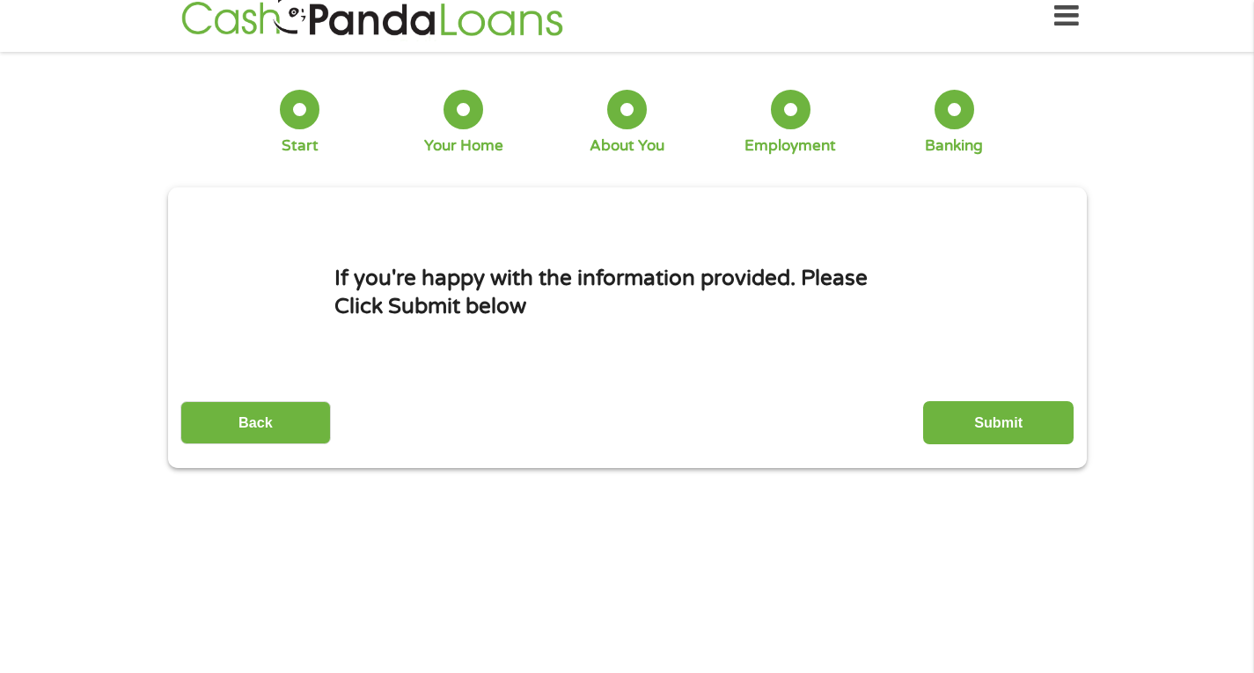
scroll to position [0, 0]
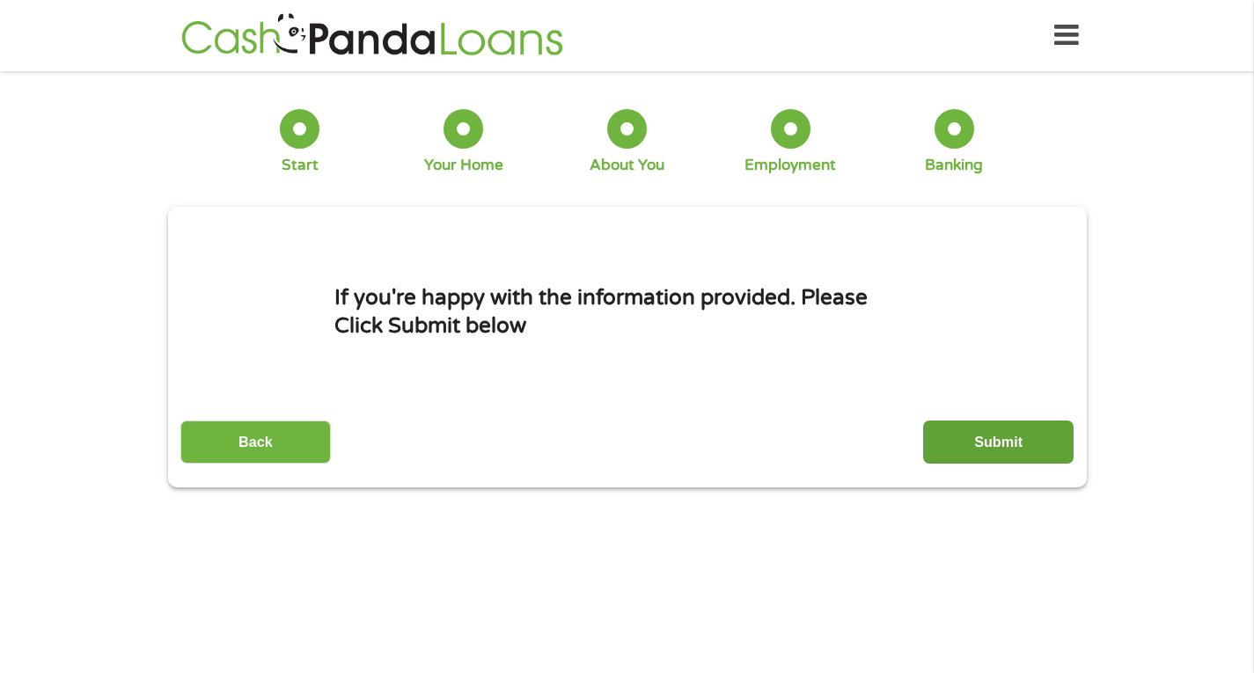
click at [976, 435] on input "Submit" at bounding box center [998, 442] width 151 height 43
